Goal: Find specific page/section: Find specific page/section

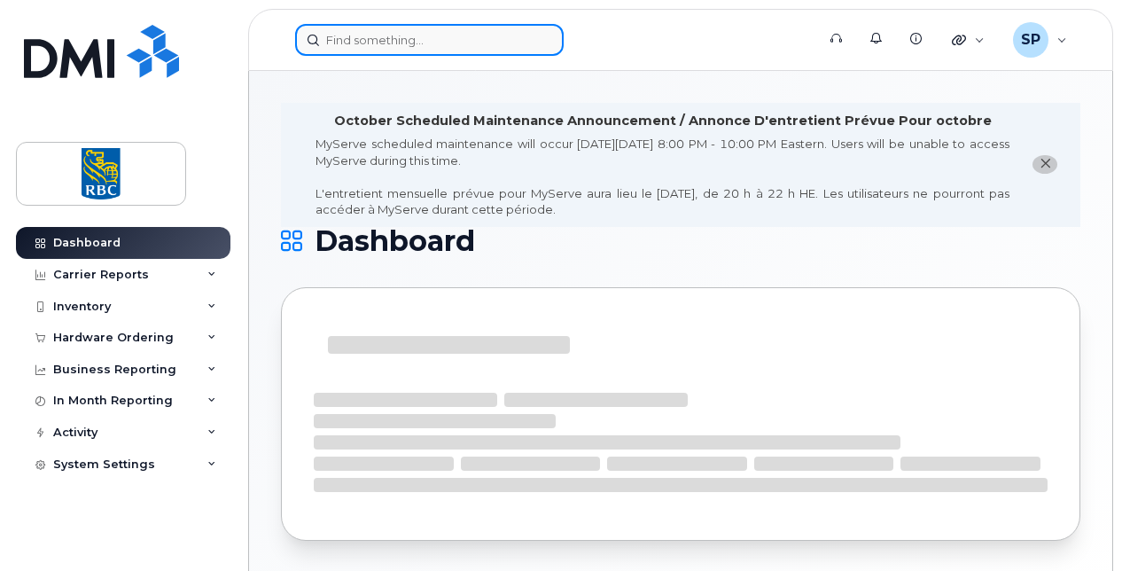
click at [342, 43] on input at bounding box center [429, 40] width 269 height 32
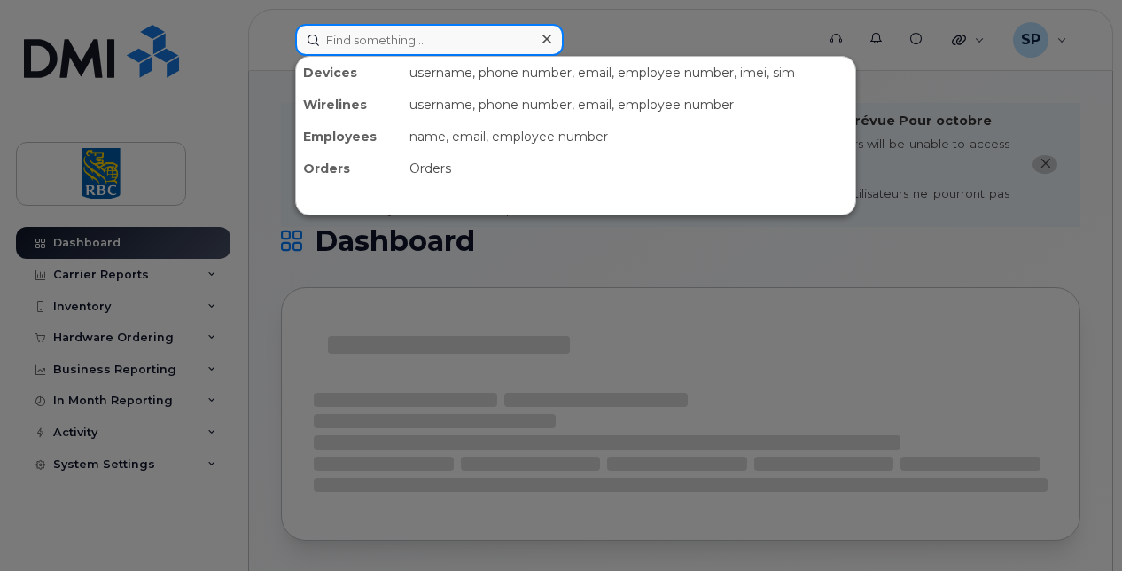
paste input "6049354628"
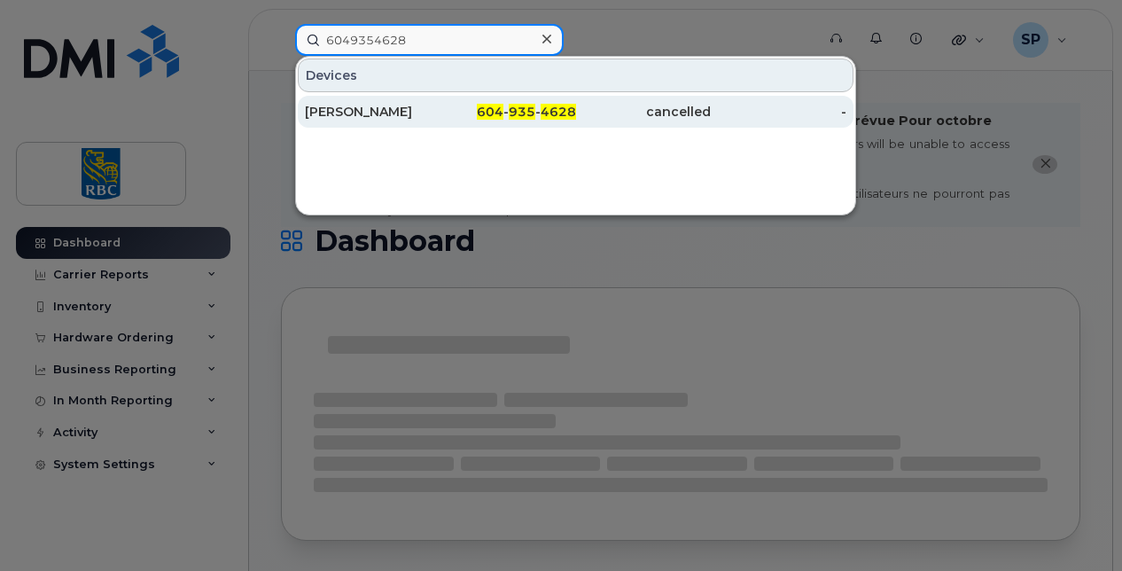
type input "6049354628"
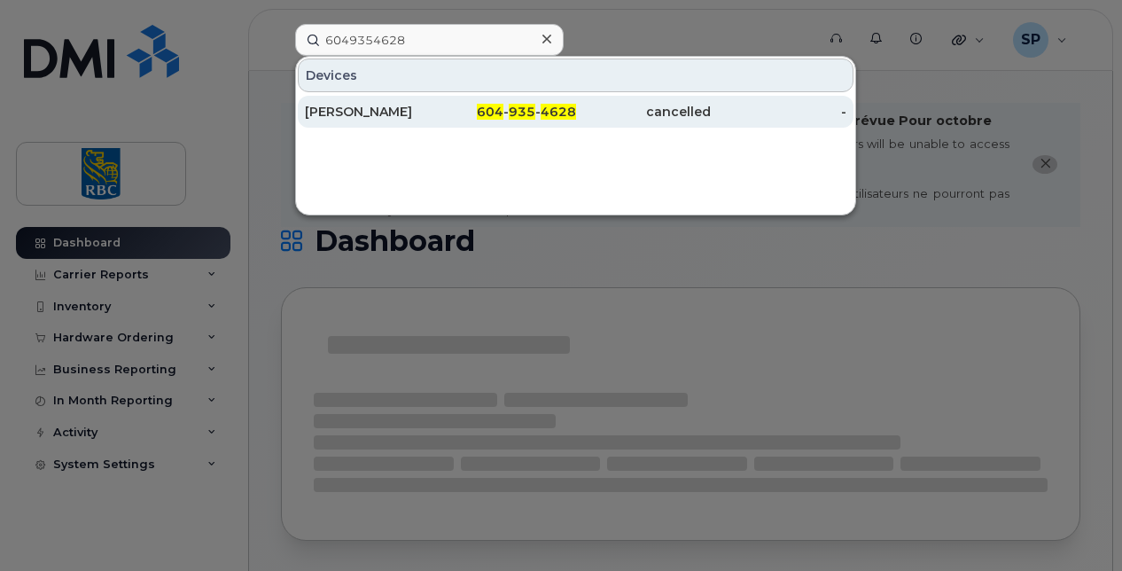
click at [355, 113] on div "[PERSON_NAME]" at bounding box center [373, 112] width 136 height 18
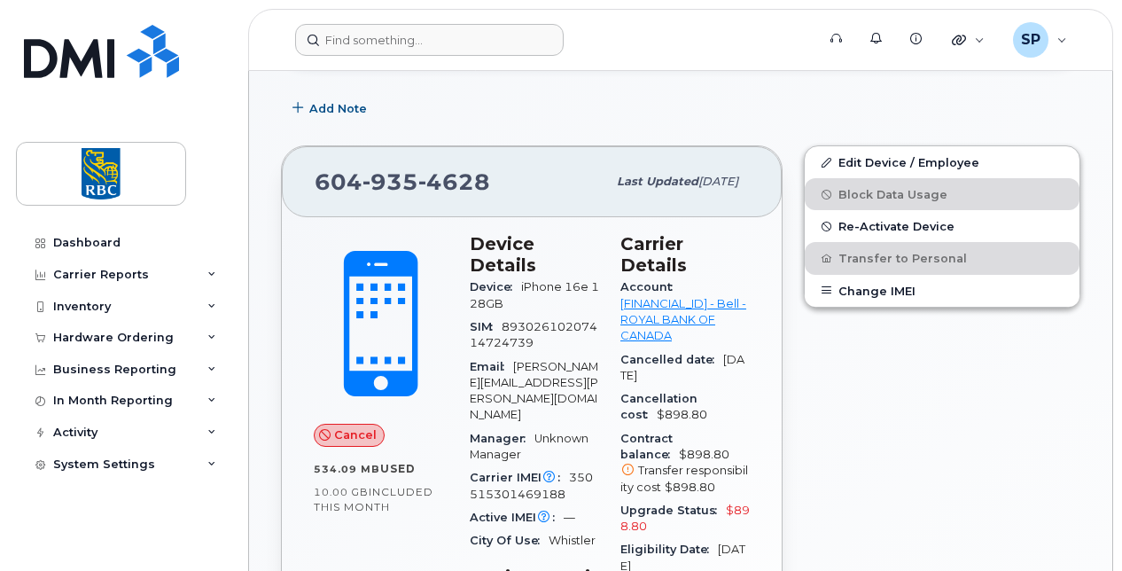
scroll to position [177, 0]
